Goal: Information Seeking & Learning: Learn about a topic

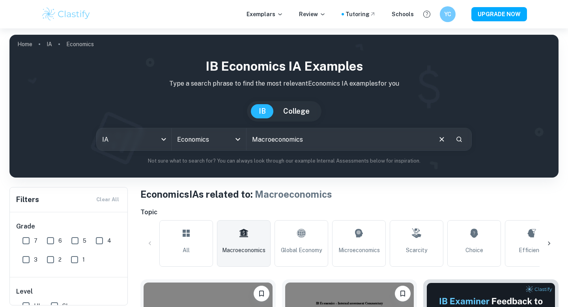
click at [325, 138] on input "Macroeconomics" at bounding box center [339, 139] width 185 height 22
drag, startPoint x: 325, startPoint y: 138, endPoint x: 252, endPoint y: 138, distance: 72.6
click at [252, 138] on input "Macroeconomics" at bounding box center [339, 139] width 185 height 22
type input "unemployment"
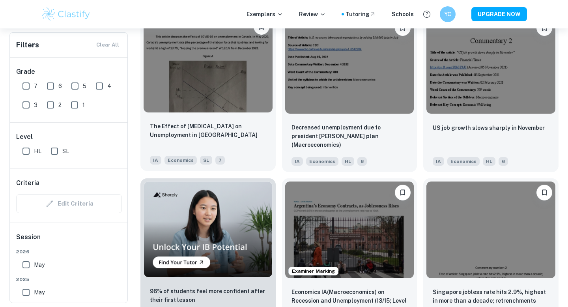
scroll to position [440, 0]
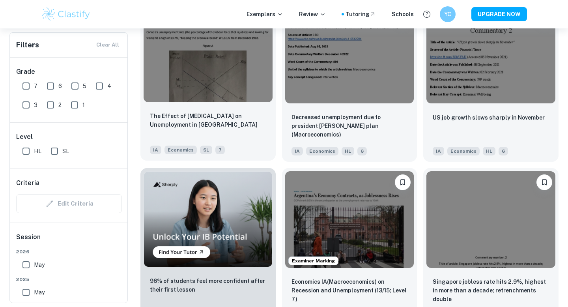
click at [232, 104] on div at bounding box center [207, 53] width 135 height 103
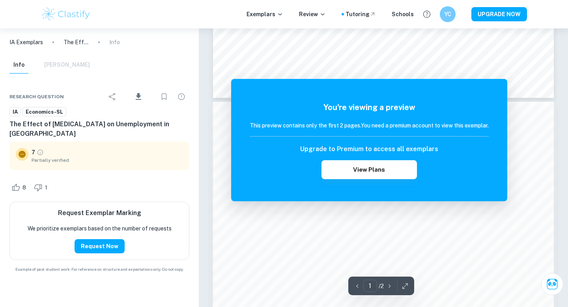
scroll to position [499, 0]
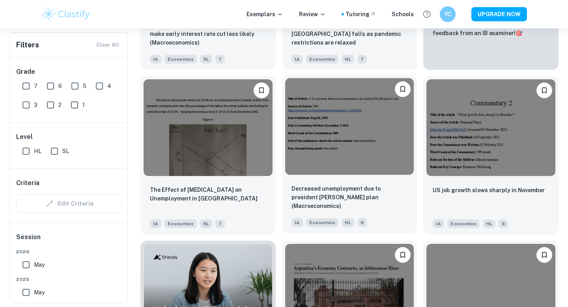
scroll to position [258, 0]
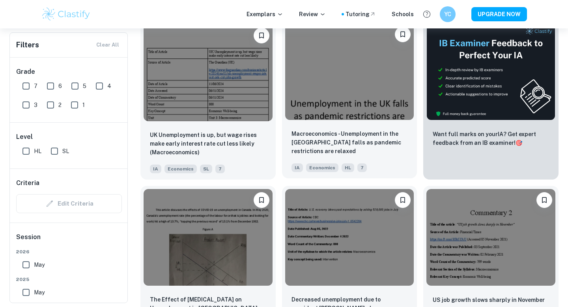
click at [341, 96] on img at bounding box center [349, 71] width 129 height 97
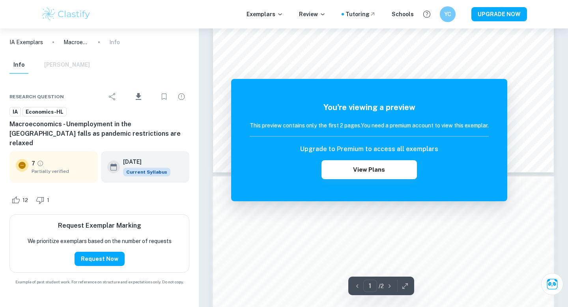
scroll to position [528, 0]
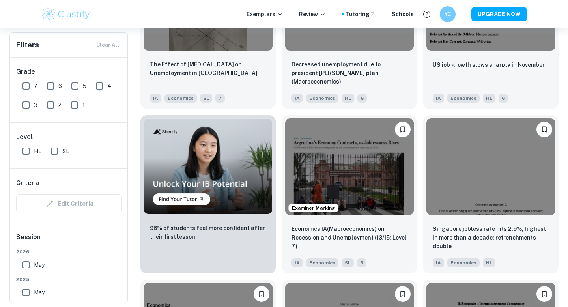
scroll to position [494, 0]
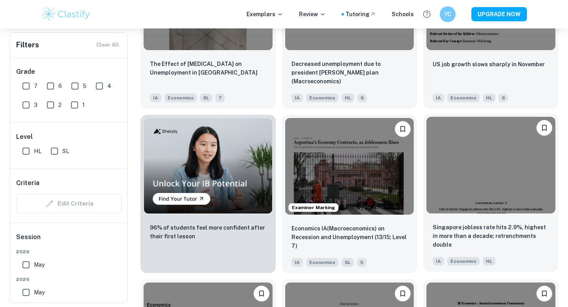
click at [487, 181] on img at bounding box center [490, 165] width 129 height 97
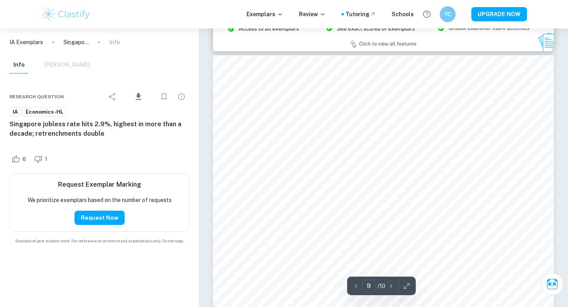
scroll to position [4140, 0]
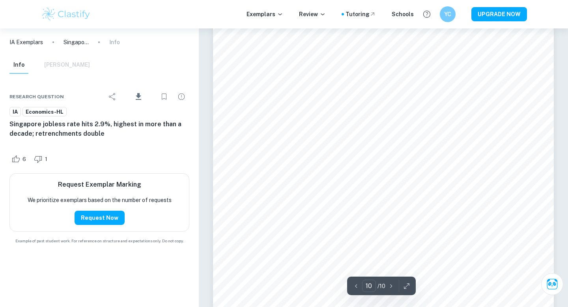
type input "9"
